Goal: Task Accomplishment & Management: Use online tool/utility

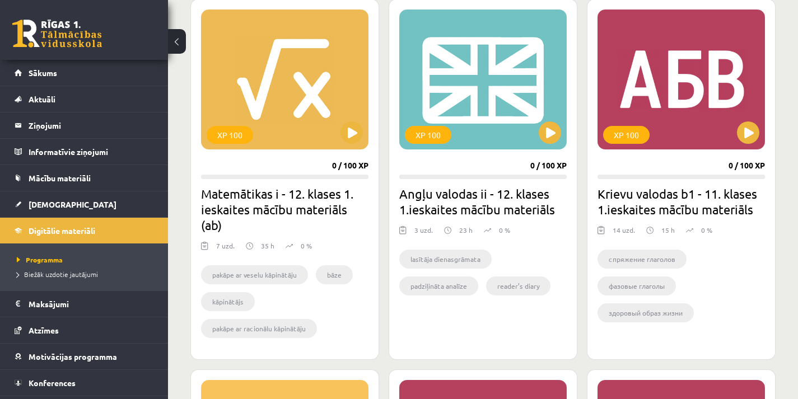
scroll to position [728, 0]
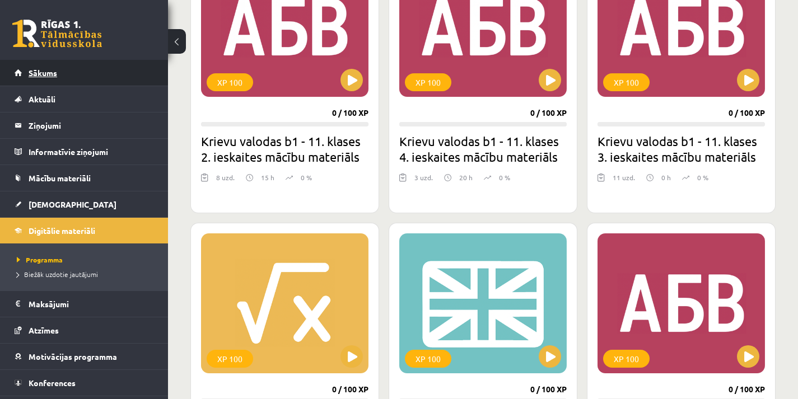
click at [70, 72] on link "Sākums" at bounding box center [84, 73] width 139 height 26
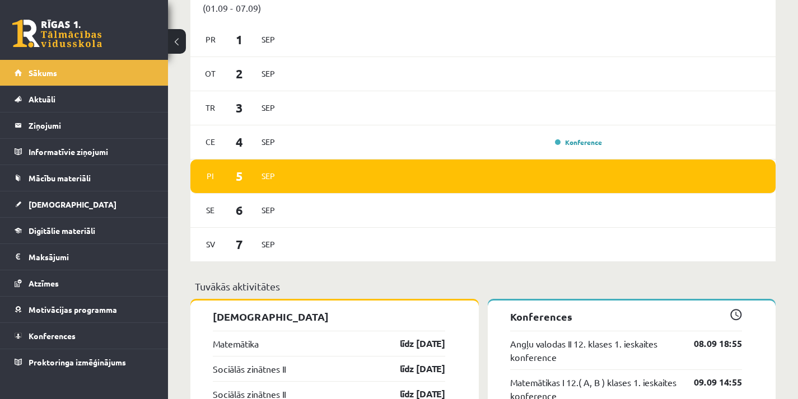
scroll to position [728, 0]
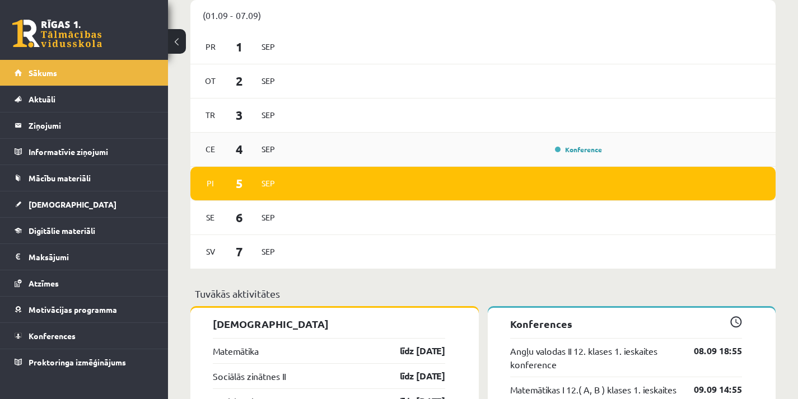
click at [381, 153] on div "Konference" at bounding box center [447, 149] width 318 height 12
click at [560, 152] on link "Konference" at bounding box center [578, 149] width 47 height 9
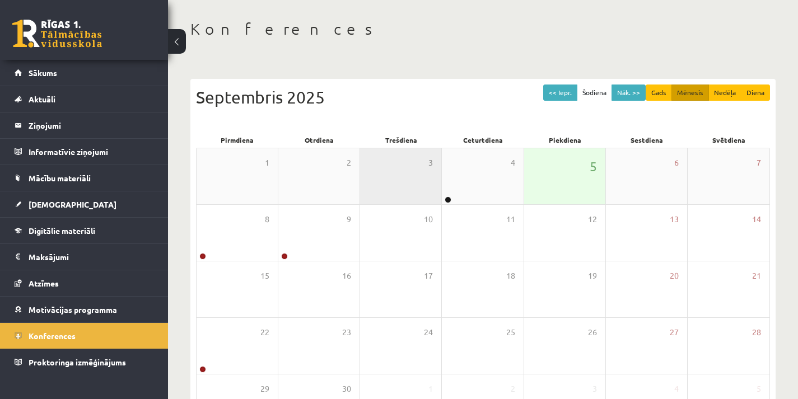
scroll to position [56, 0]
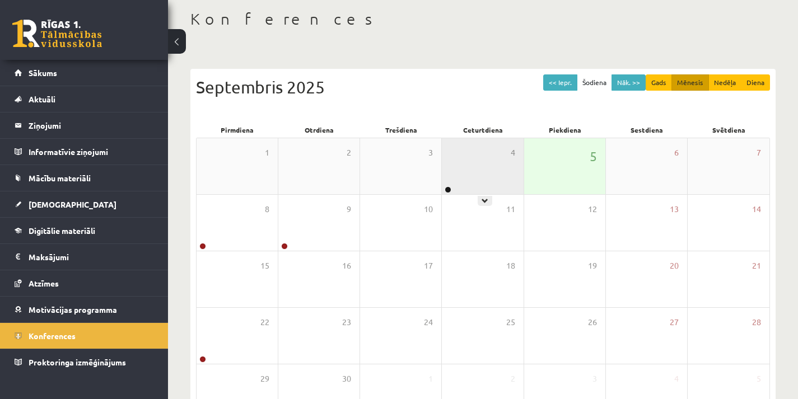
click at [458, 180] on div "4" at bounding box center [482, 166] width 81 height 56
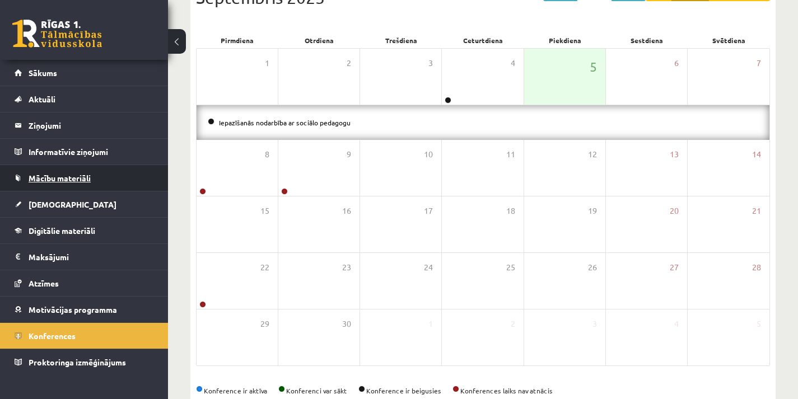
scroll to position [168, 0]
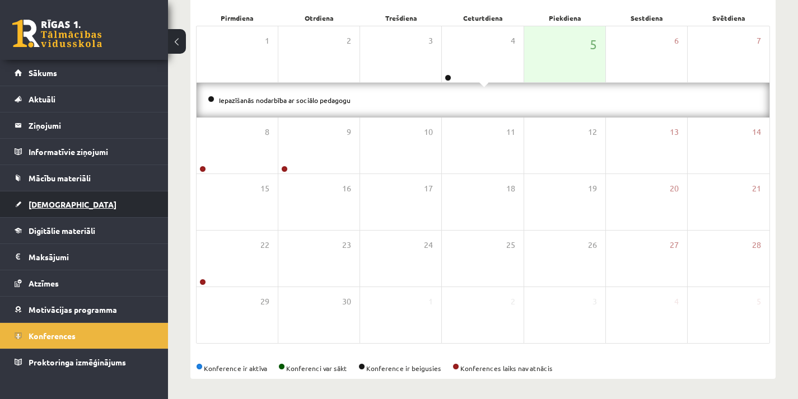
click at [59, 197] on link "[DEMOGRAPHIC_DATA]" at bounding box center [84, 205] width 139 height 26
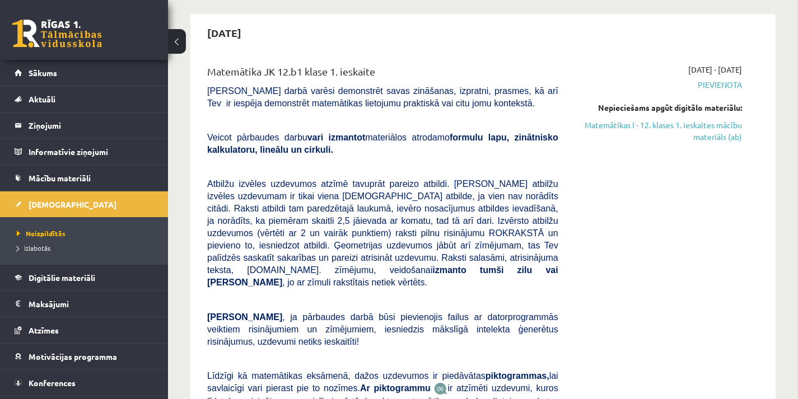
scroll to position [56, 0]
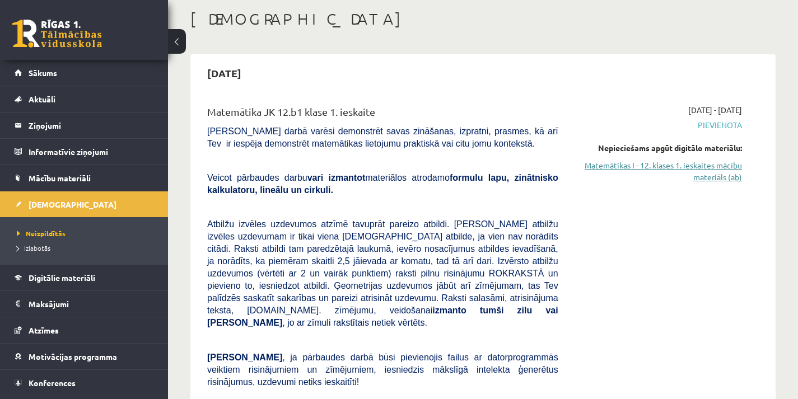
click at [595, 169] on link "Matemātikas I - 12. klases 1. ieskaites mācību materiāls (ab)" at bounding box center [658, 172] width 167 height 24
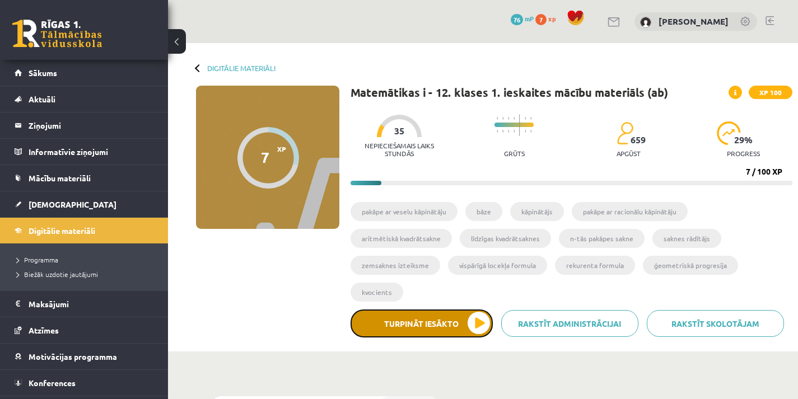
click at [450, 315] on button "Turpināt iesākto" at bounding box center [422, 324] width 142 height 28
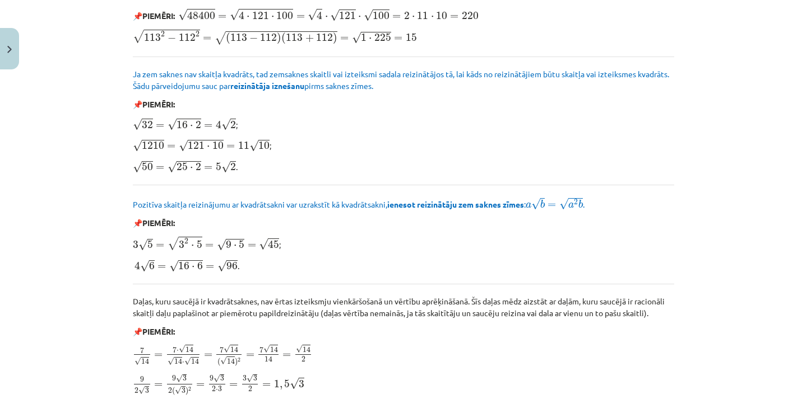
scroll to position [1288, 0]
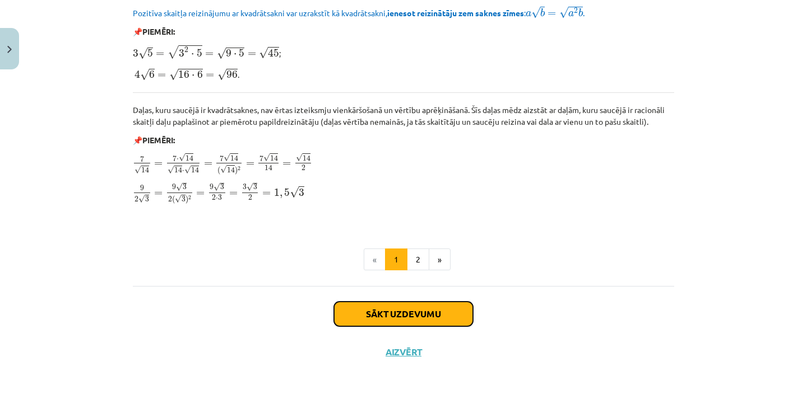
click at [417, 313] on button "Sākt uzdevumu" at bounding box center [403, 314] width 139 height 25
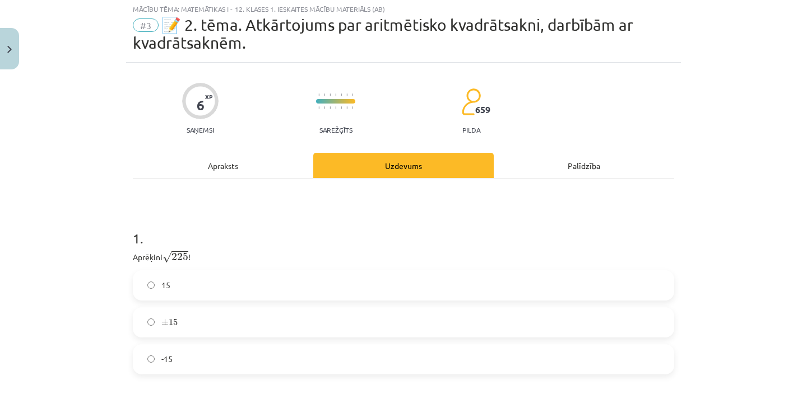
scroll to position [28, 0]
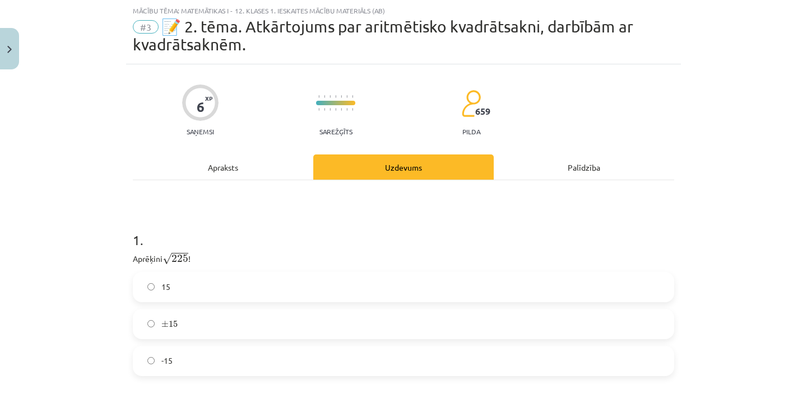
click at [350, 294] on label "15" at bounding box center [403, 287] width 539 height 28
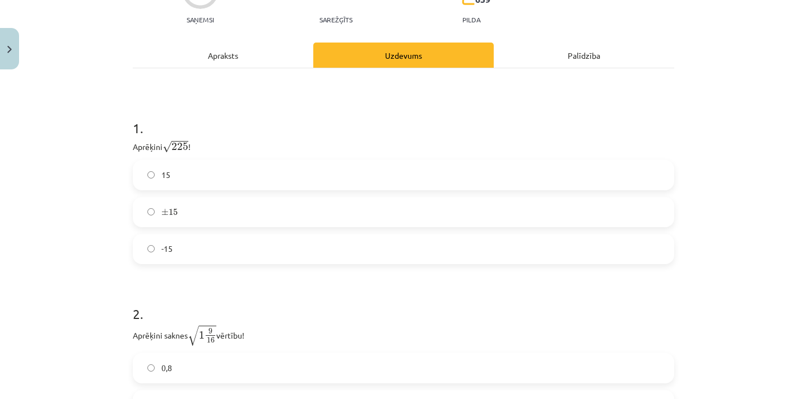
scroll to position [252, 0]
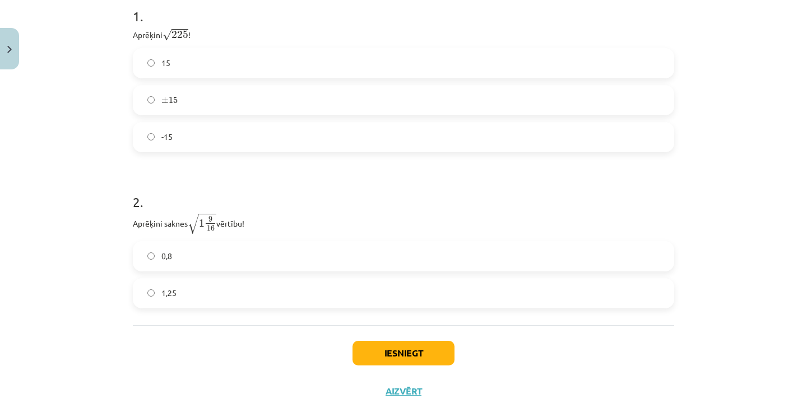
click at [247, 288] on label "1,25" at bounding box center [403, 294] width 539 height 28
click at [399, 357] on button "Iesniegt" at bounding box center [403, 353] width 102 height 25
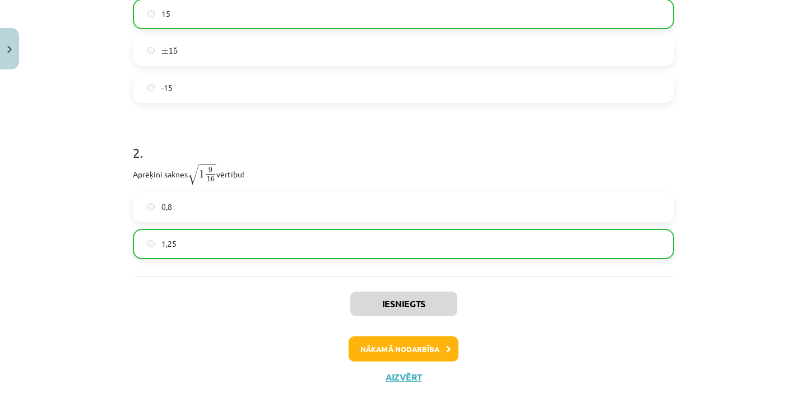
scroll to position [327, 0]
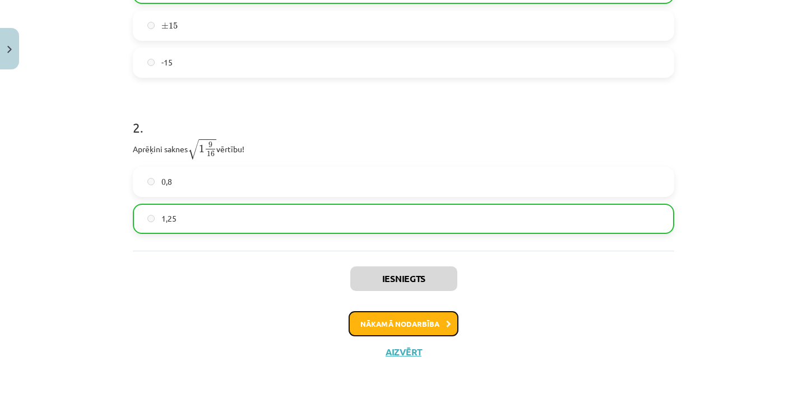
click at [411, 329] on button "Nākamā nodarbība" at bounding box center [403, 324] width 110 height 26
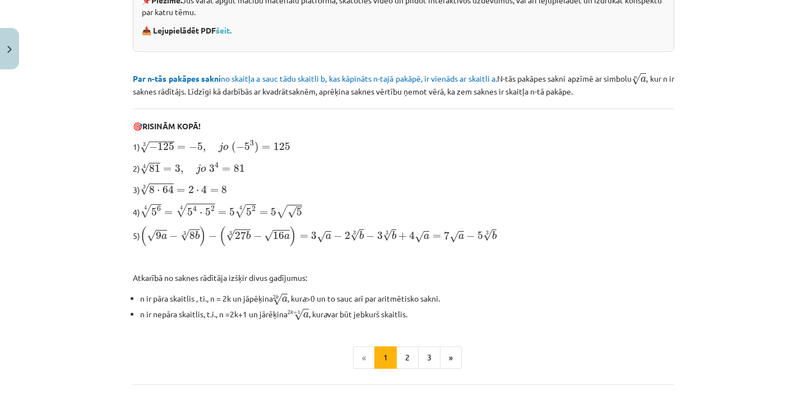
scroll to position [256, 0]
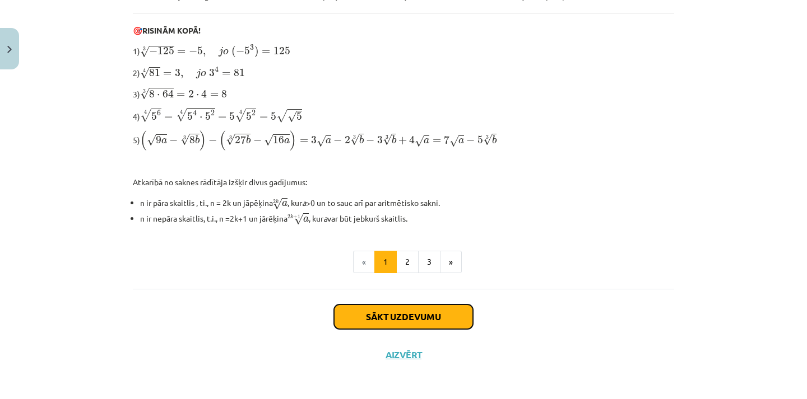
click at [447, 308] on button "Sākt uzdevumu" at bounding box center [403, 317] width 139 height 25
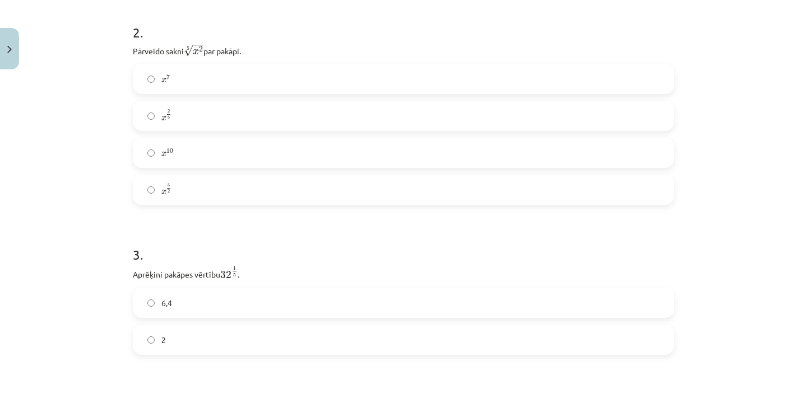
scroll to position [532, 0]
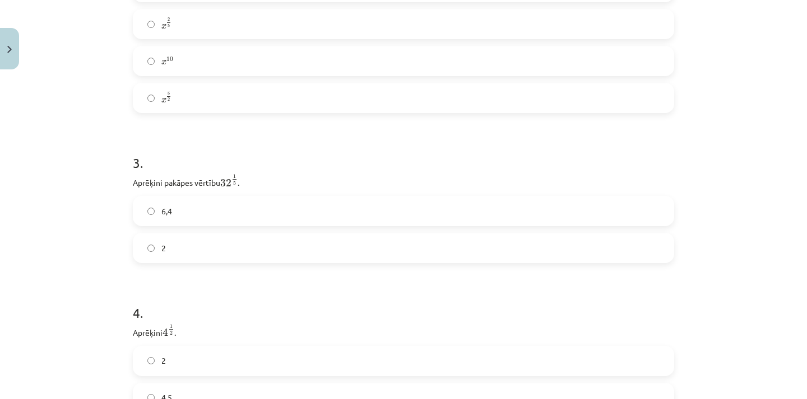
click at [232, 219] on label "6,4" at bounding box center [403, 211] width 539 height 28
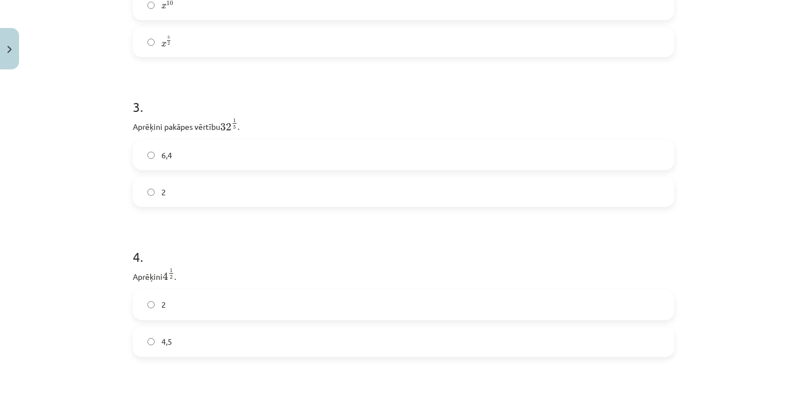
drag, startPoint x: 179, startPoint y: 364, endPoint x: 183, endPoint y: 354, distance: 10.8
drag, startPoint x: 183, startPoint y: 352, endPoint x: 212, endPoint y: 311, distance: 49.9
click at [187, 348] on label "4,5" at bounding box center [403, 342] width 539 height 28
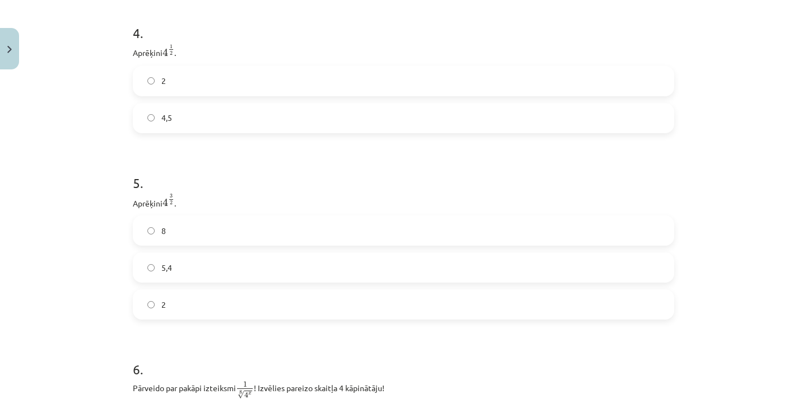
click at [192, 280] on label "5,4" at bounding box center [403, 268] width 539 height 28
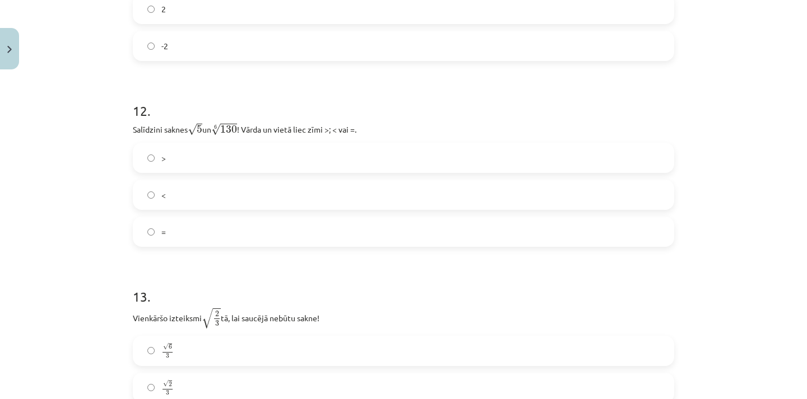
scroll to position [2517, 0]
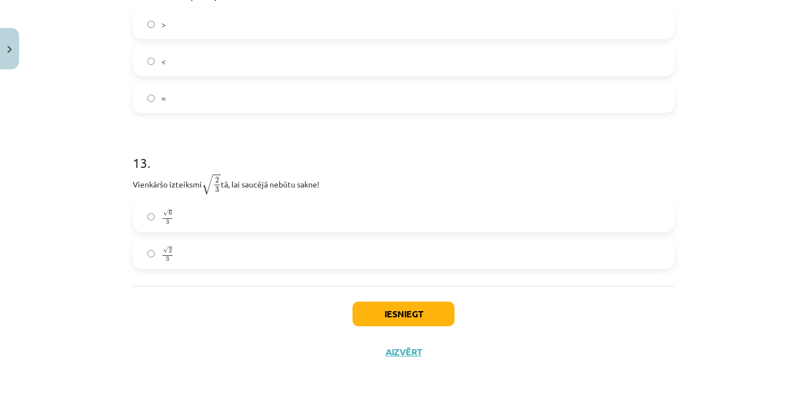
click at [289, 218] on label "√ 6 3 6 3" at bounding box center [403, 217] width 539 height 28
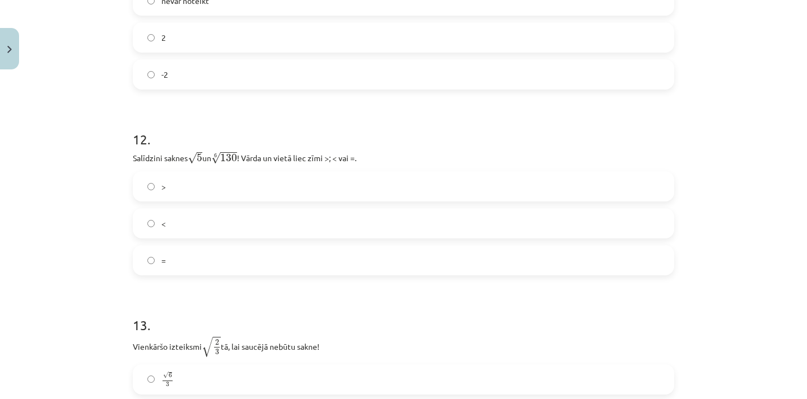
scroll to position [2349, 0]
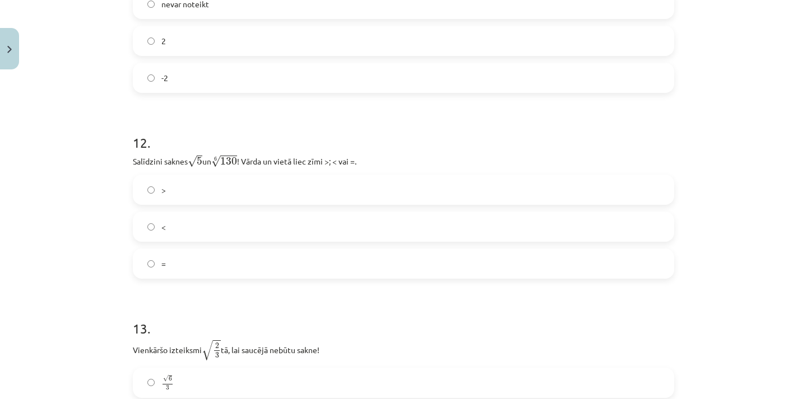
click at [211, 230] on label "<" at bounding box center [403, 227] width 539 height 28
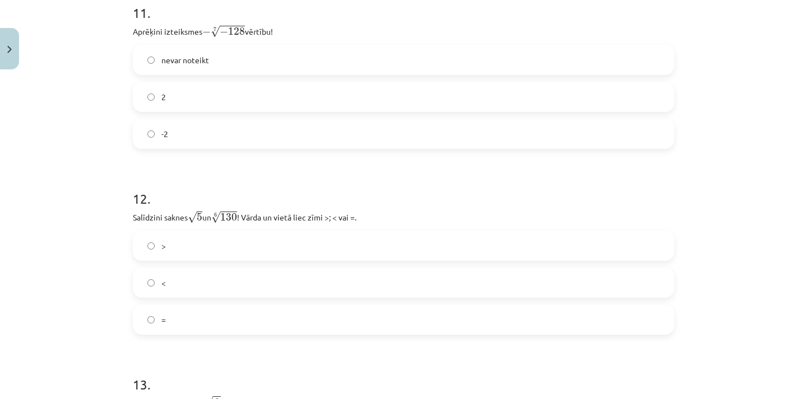
scroll to position [2237, 0]
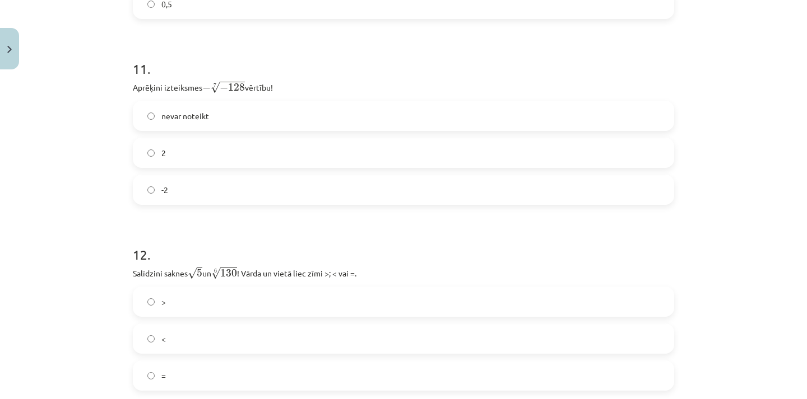
click at [225, 118] on label "nevar noteikt" at bounding box center [403, 116] width 539 height 28
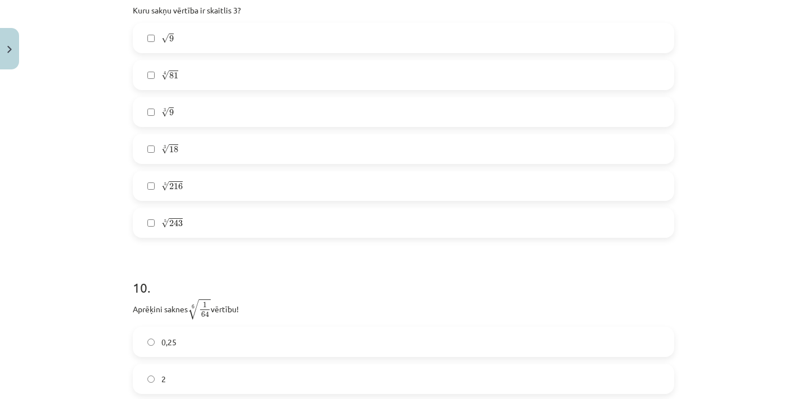
scroll to position [1789, 0]
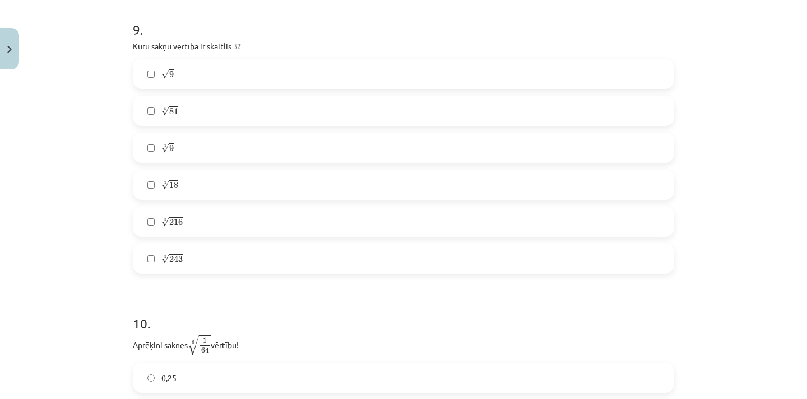
click at [255, 68] on label "√ 9 9" at bounding box center [403, 74] width 539 height 28
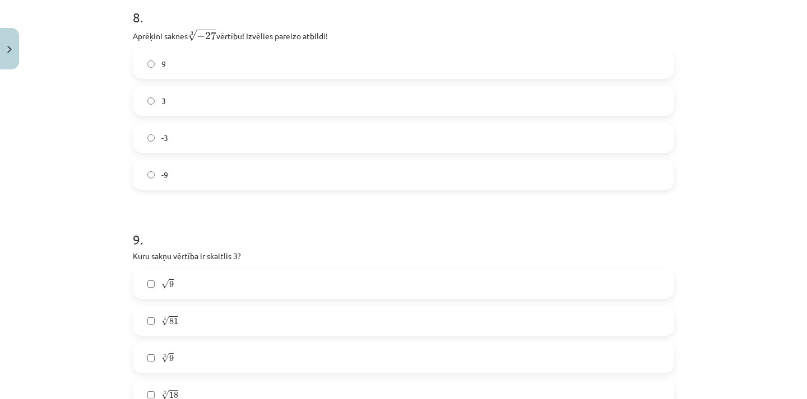
scroll to position [1565, 0]
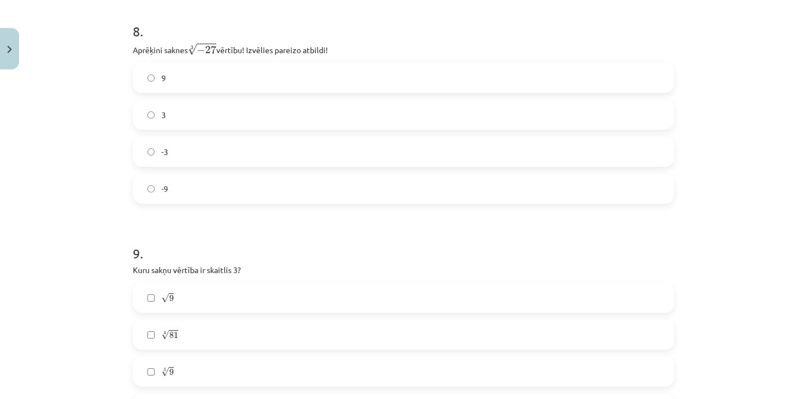
click at [214, 153] on label "-3" at bounding box center [403, 152] width 539 height 28
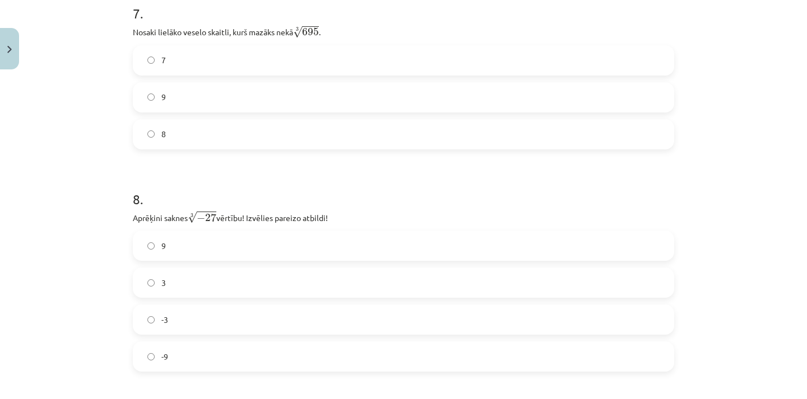
click at [250, 68] on label "7" at bounding box center [403, 60] width 539 height 28
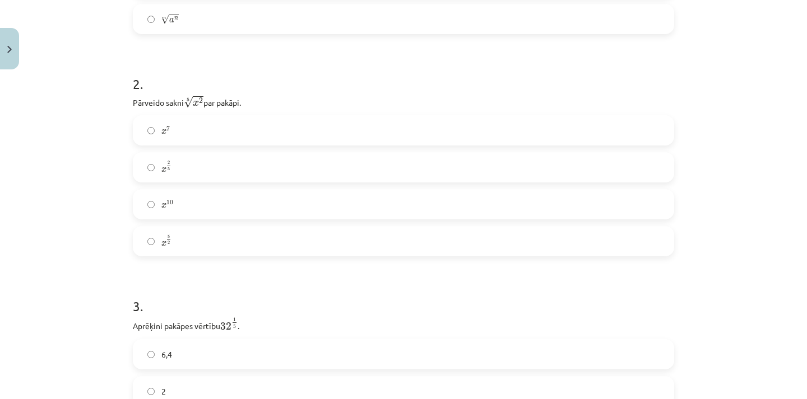
scroll to position [388, 0]
click at [227, 197] on label "x 10 x 10" at bounding box center [403, 205] width 539 height 28
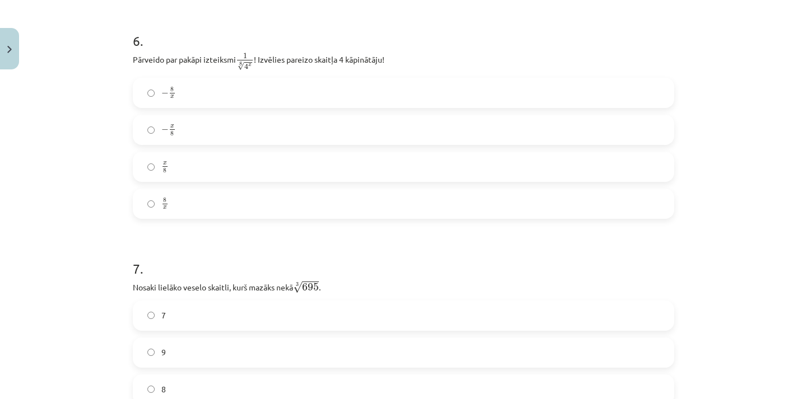
scroll to position [1172, 0]
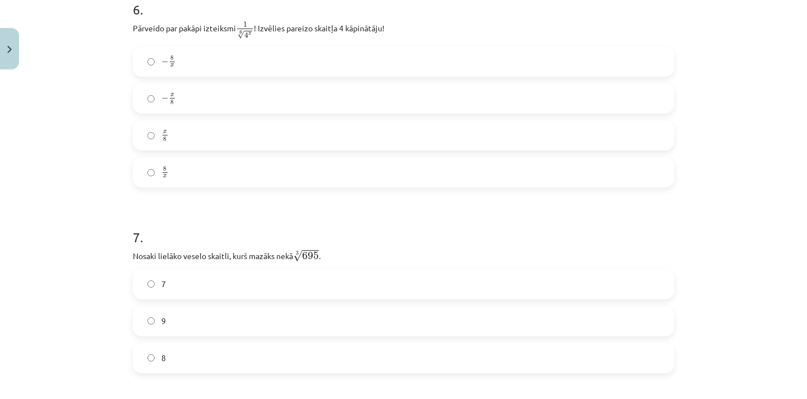
click at [170, 54] on label "− 8 x − 8 x" at bounding box center [403, 62] width 539 height 28
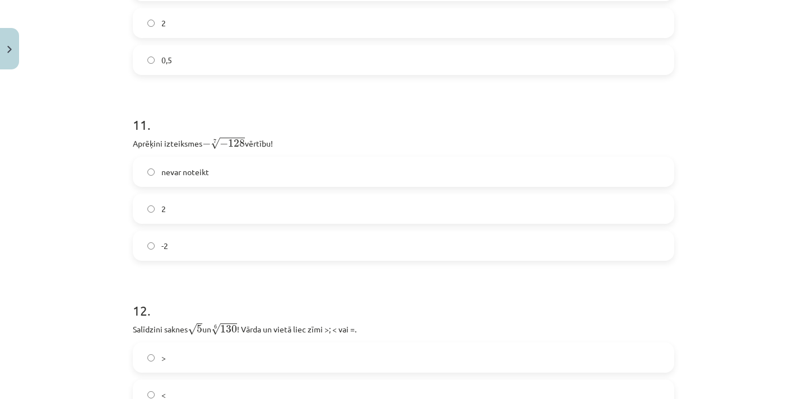
scroll to position [2069, 0]
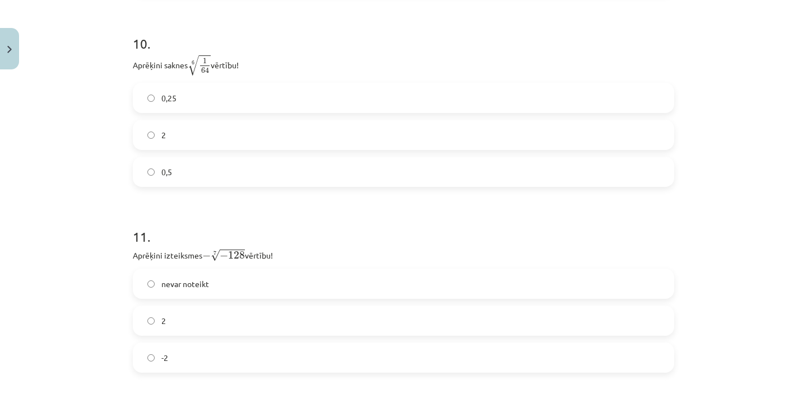
click at [190, 141] on label "2" at bounding box center [403, 135] width 539 height 28
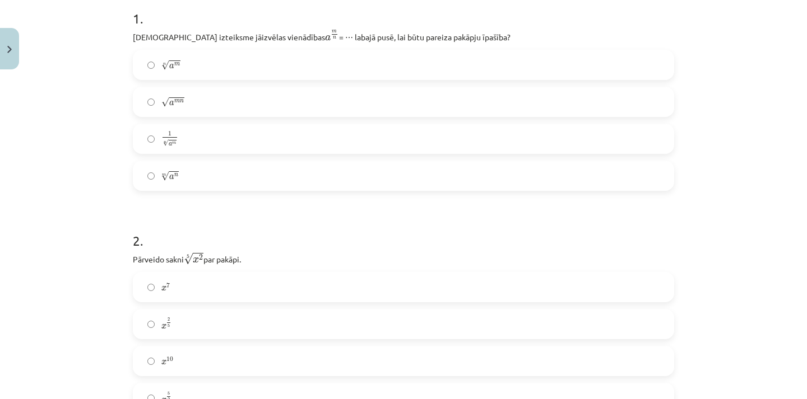
scroll to position [220, 0]
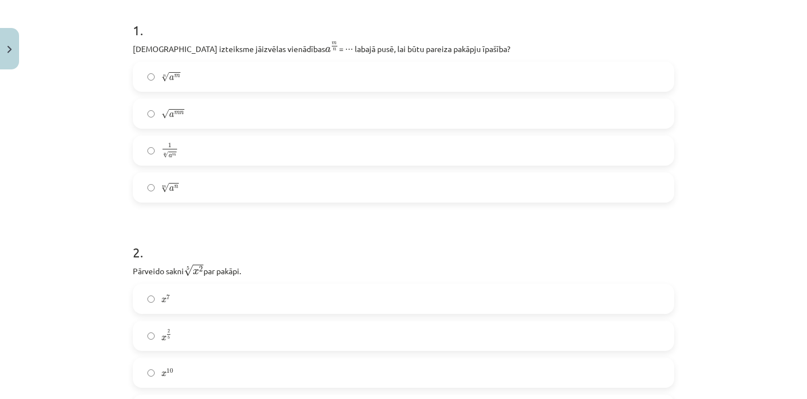
click at [213, 145] on label "1 n √ a m 1 a m n" at bounding box center [403, 151] width 539 height 28
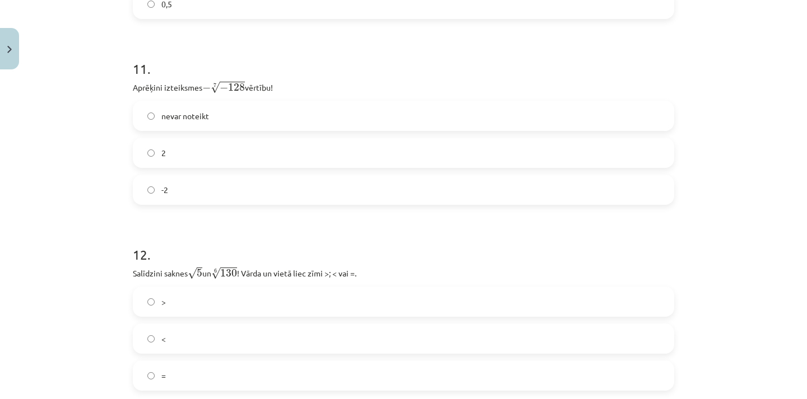
scroll to position [2517, 0]
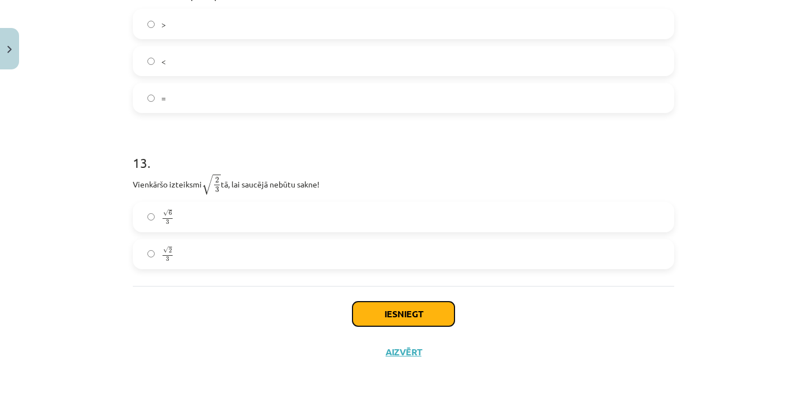
click at [403, 308] on button "Iesniegt" at bounding box center [403, 314] width 102 height 25
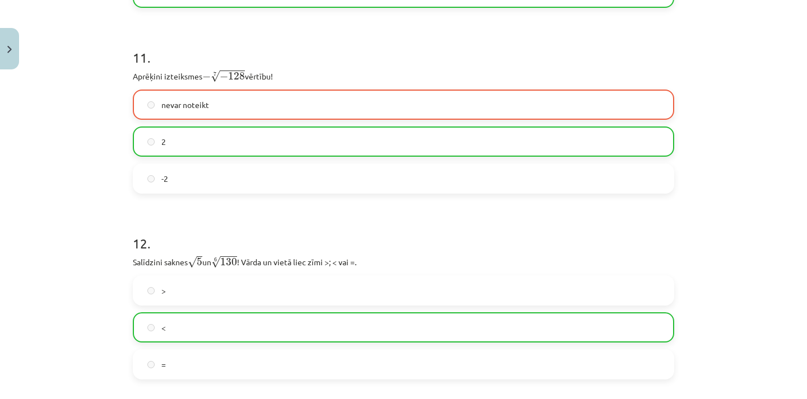
scroll to position [2237, 0]
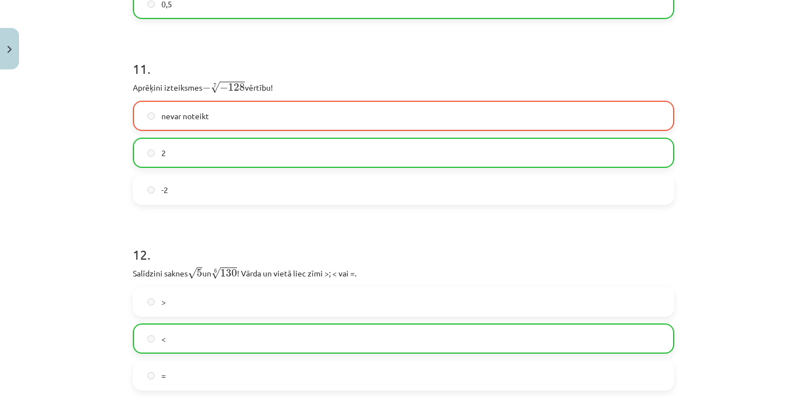
click at [246, 123] on label "nevar noteikt" at bounding box center [403, 116] width 539 height 28
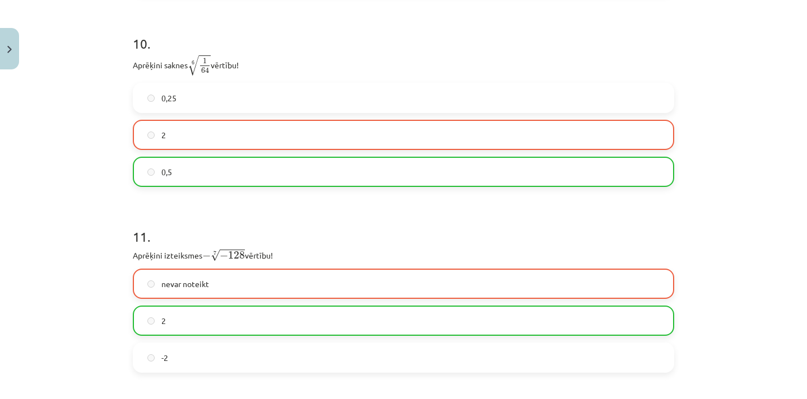
click at [286, 179] on label "0,5" at bounding box center [403, 172] width 539 height 28
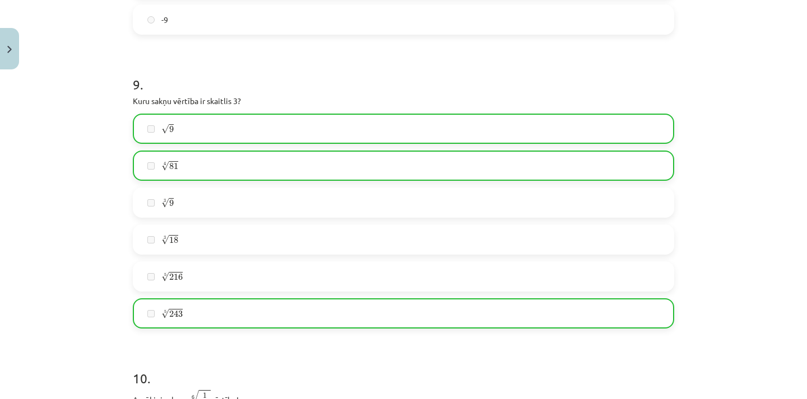
scroll to position [1677, 0]
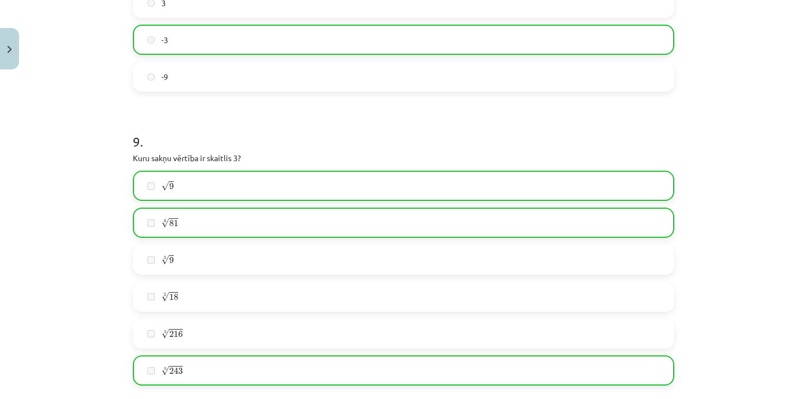
click at [285, 219] on label "4 √ 81 81 4" at bounding box center [403, 223] width 539 height 28
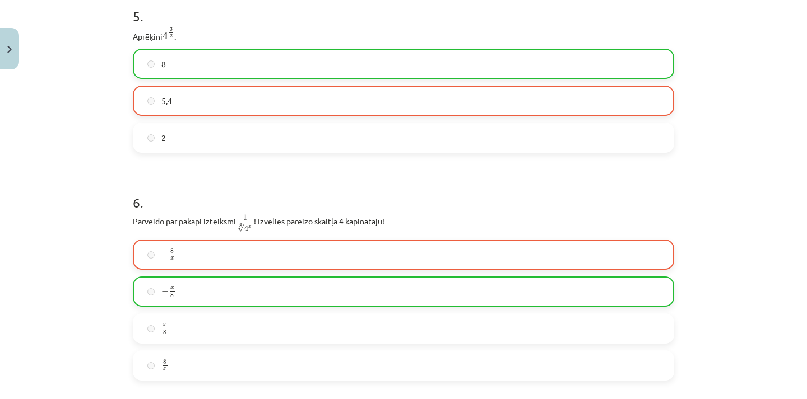
scroll to position [948, 0]
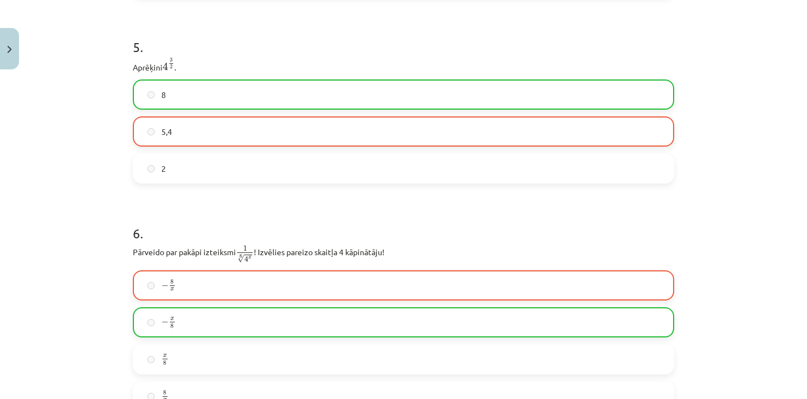
click at [172, 91] on label "8" at bounding box center [403, 95] width 539 height 28
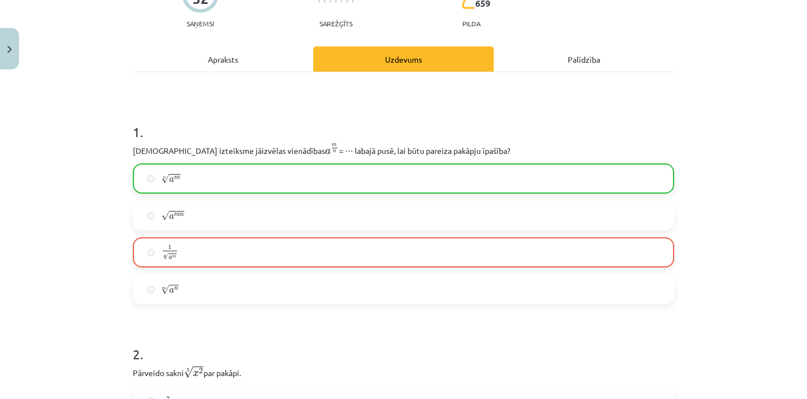
scroll to position [108, 0]
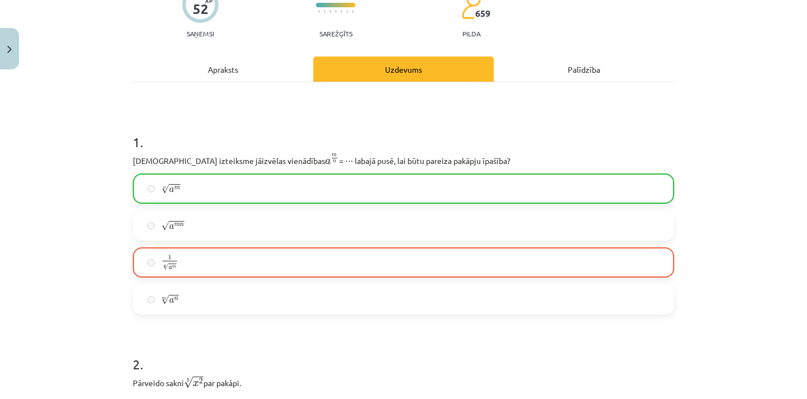
click at [535, 71] on div "Palīdzība" at bounding box center [584, 69] width 180 height 25
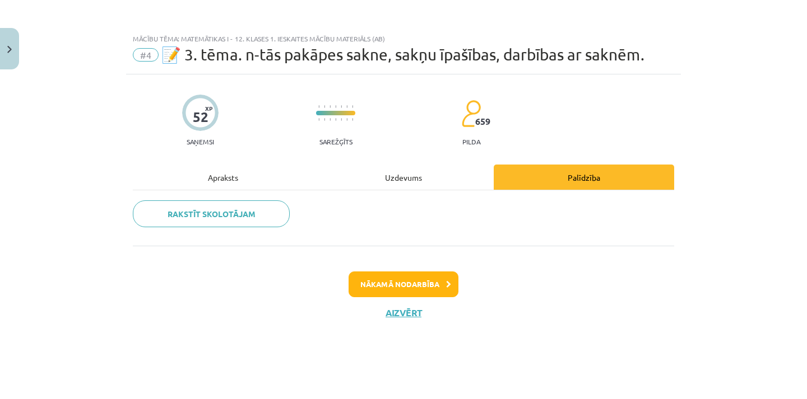
scroll to position [0, 0]
click at [386, 176] on div "Uzdevums" at bounding box center [403, 177] width 180 height 25
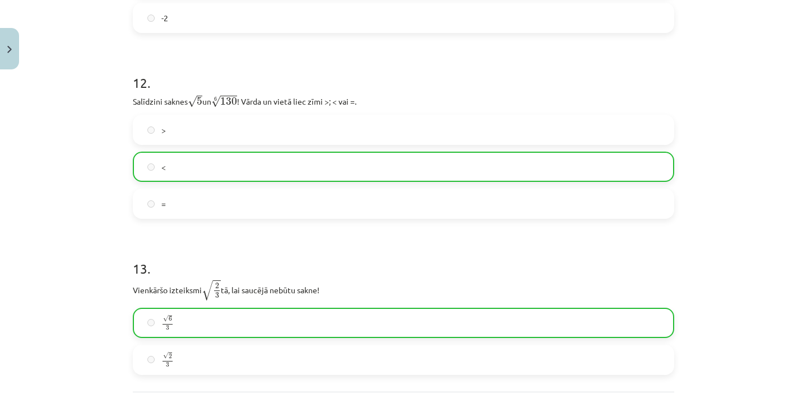
scroll to position [2553, 0]
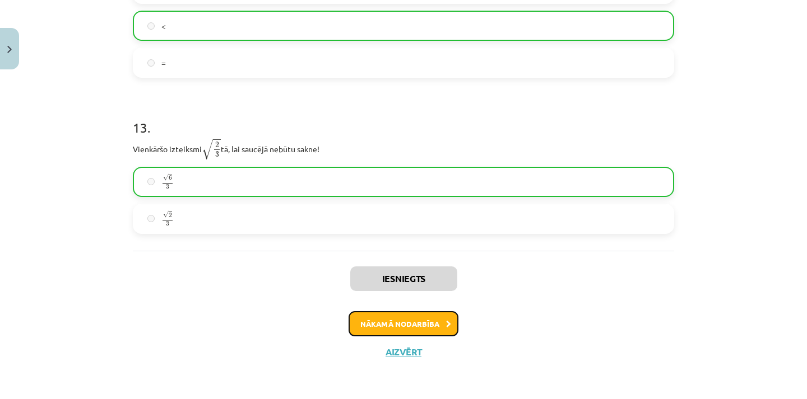
click at [435, 318] on button "Nākamā nodarbība" at bounding box center [403, 324] width 110 height 26
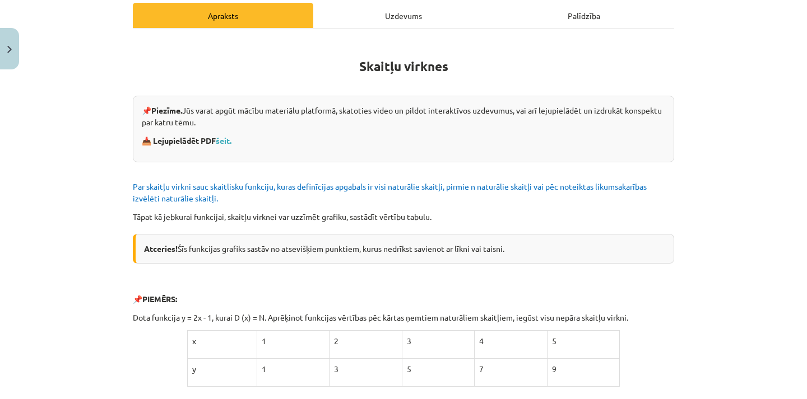
scroll to position [0, 0]
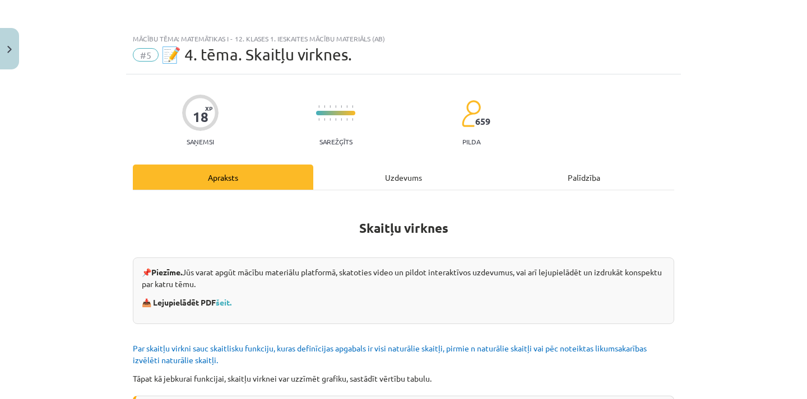
click at [211, 55] on span "📝 4. tēma. Skaitļu virknes." at bounding box center [256, 54] width 190 height 18
click at [190, 58] on span "📝 4. tēma. Skaitļu virknes." at bounding box center [256, 54] width 190 height 18
drag, startPoint x: 221, startPoint y: 115, endPoint x: 213, endPoint y: 118, distance: 7.8
click at [218, 117] on div "18 XP Saņemsi Sarežģīts 659 pilda" at bounding box center [403, 117] width 541 height 58
click at [204, 120] on div at bounding box center [200, 113] width 36 height 36
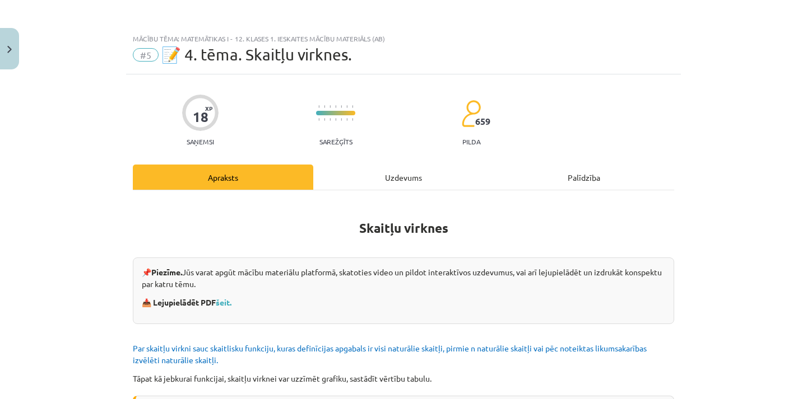
click at [150, 53] on span "#5" at bounding box center [146, 54] width 26 height 13
click at [133, 53] on span "#5" at bounding box center [146, 54] width 26 height 13
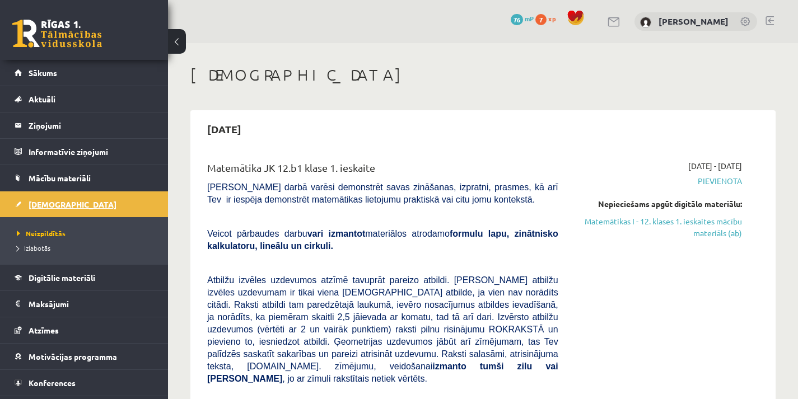
scroll to position [56, 0]
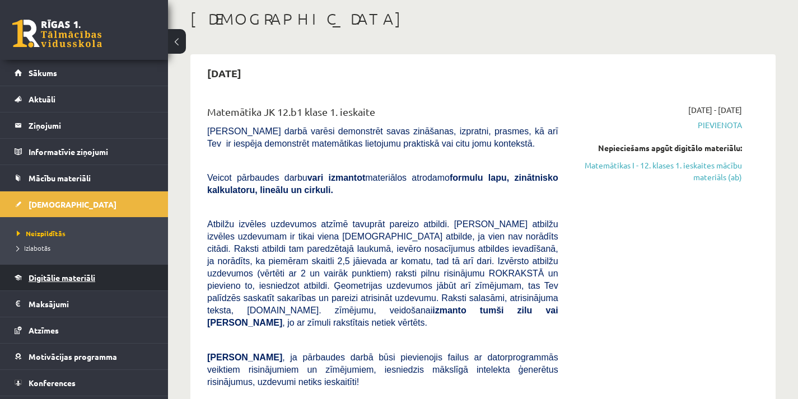
click at [110, 273] on link "Digitālie materiāli" at bounding box center [84, 278] width 139 height 26
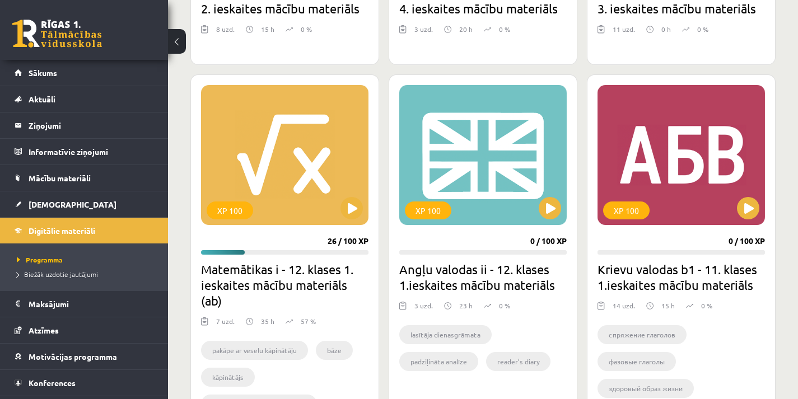
scroll to position [896, 0]
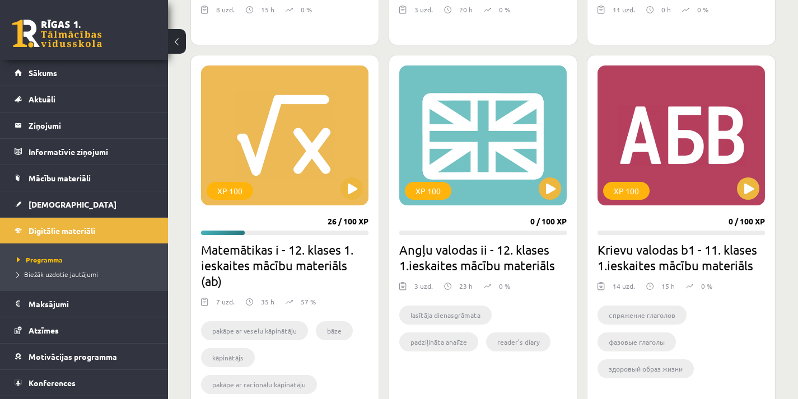
click at [294, 250] on h2 "Matemātikas i - 12. klases 1. ieskaites mācību materiāls (ab)" at bounding box center [284, 265] width 167 height 47
click at [240, 176] on div "XP 100" at bounding box center [284, 136] width 167 height 140
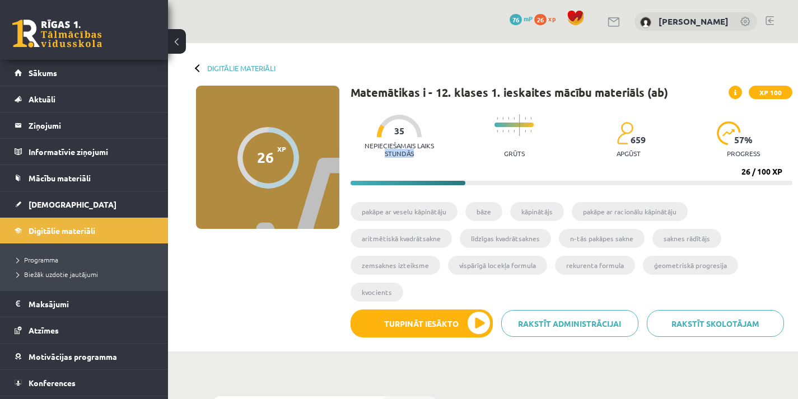
drag, startPoint x: 378, startPoint y: 150, endPoint x: 417, endPoint y: 153, distance: 38.9
click at [417, 153] on p "Nepieciešamais laiks stundās" at bounding box center [400, 150] width 98 height 16
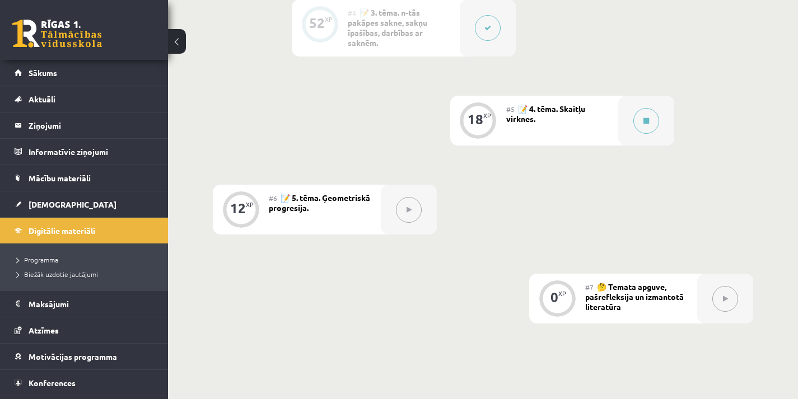
scroll to position [736, 0]
